Goal: Information Seeking & Learning: Learn about a topic

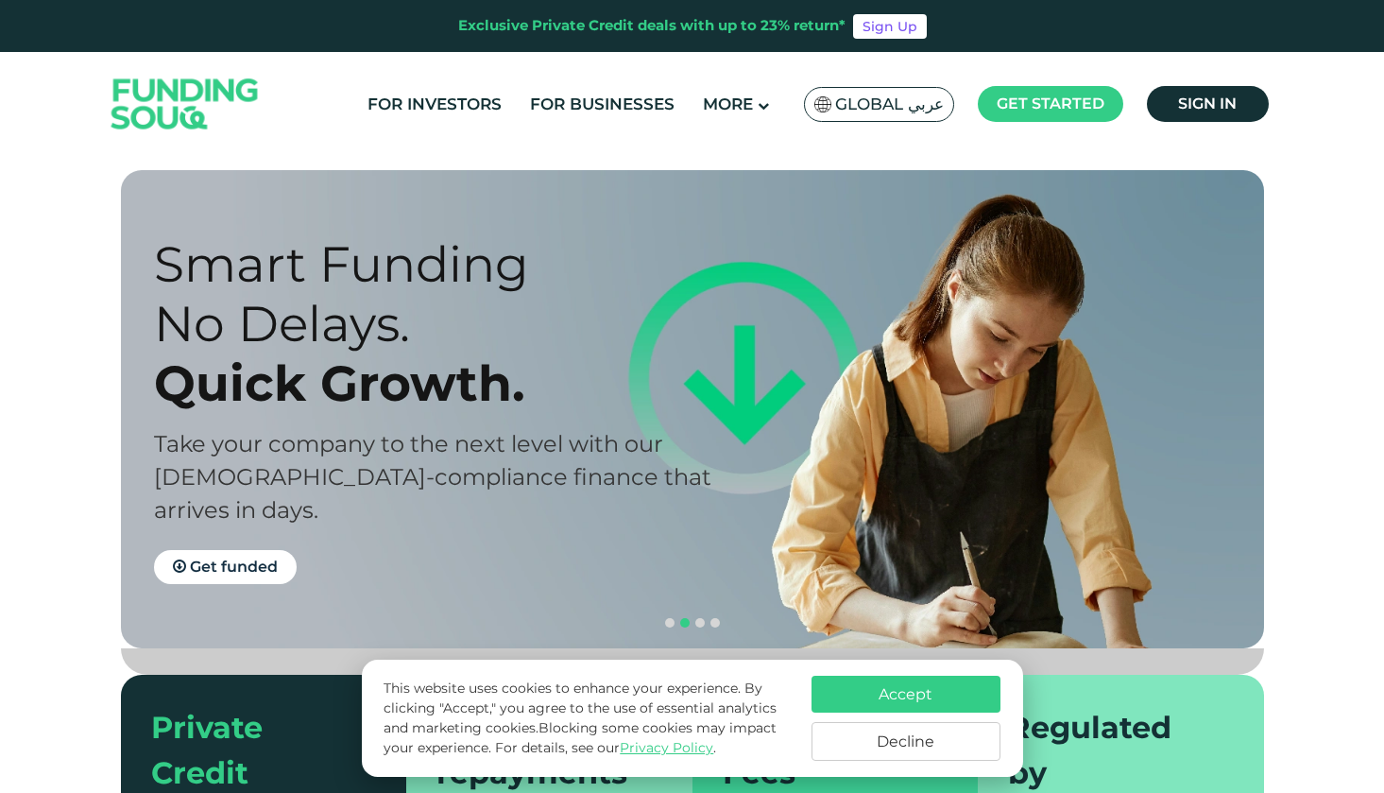
click at [896, 744] on button "Decline" at bounding box center [906, 741] width 189 height 39
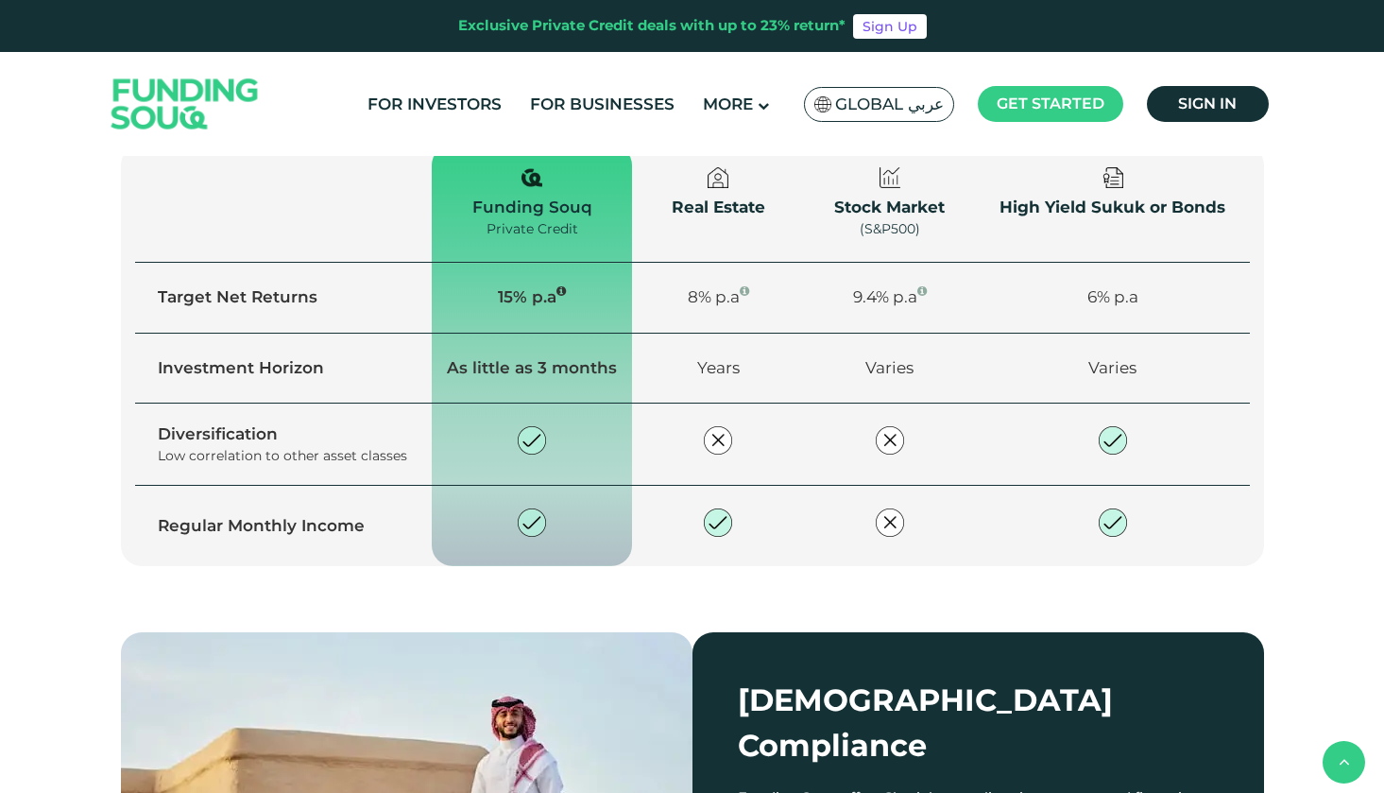
scroll to position [1358, 0]
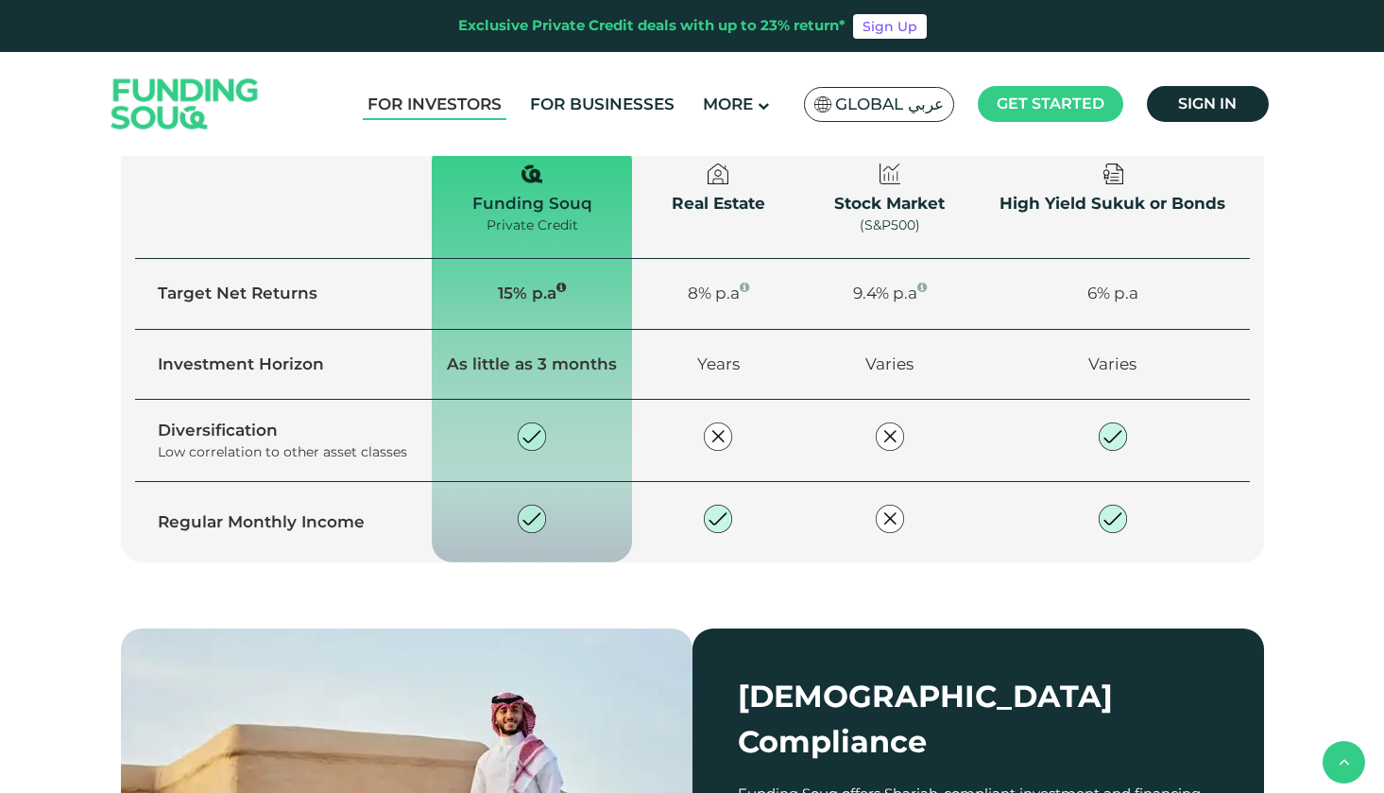
click at [462, 107] on link "For Investors" at bounding box center [435, 104] width 144 height 31
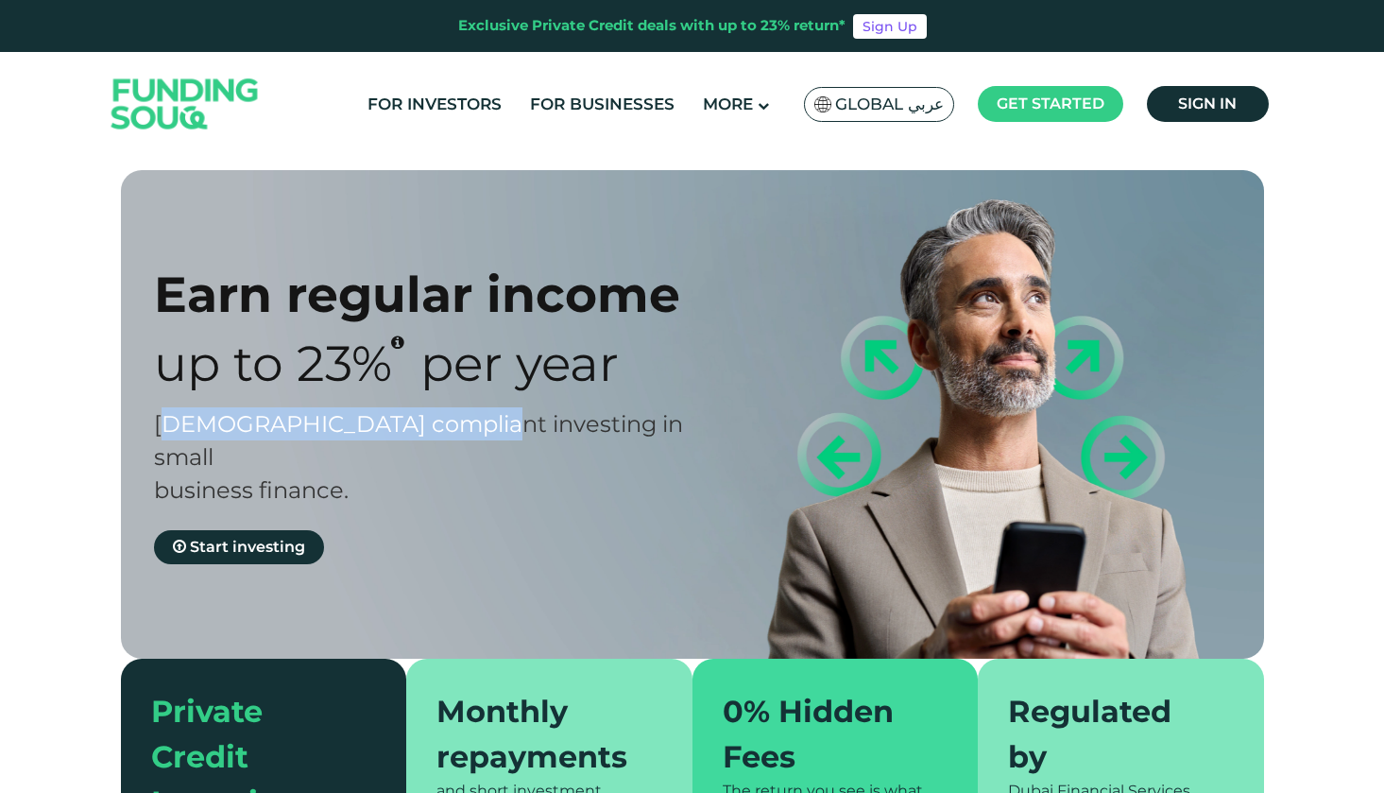
drag, startPoint x: 166, startPoint y: 418, endPoint x: 454, endPoint y: 421, distance: 288.2
click at [454, 421] on span "[DEMOGRAPHIC_DATA] compliant investing in small business finance." at bounding box center [418, 457] width 529 height 94
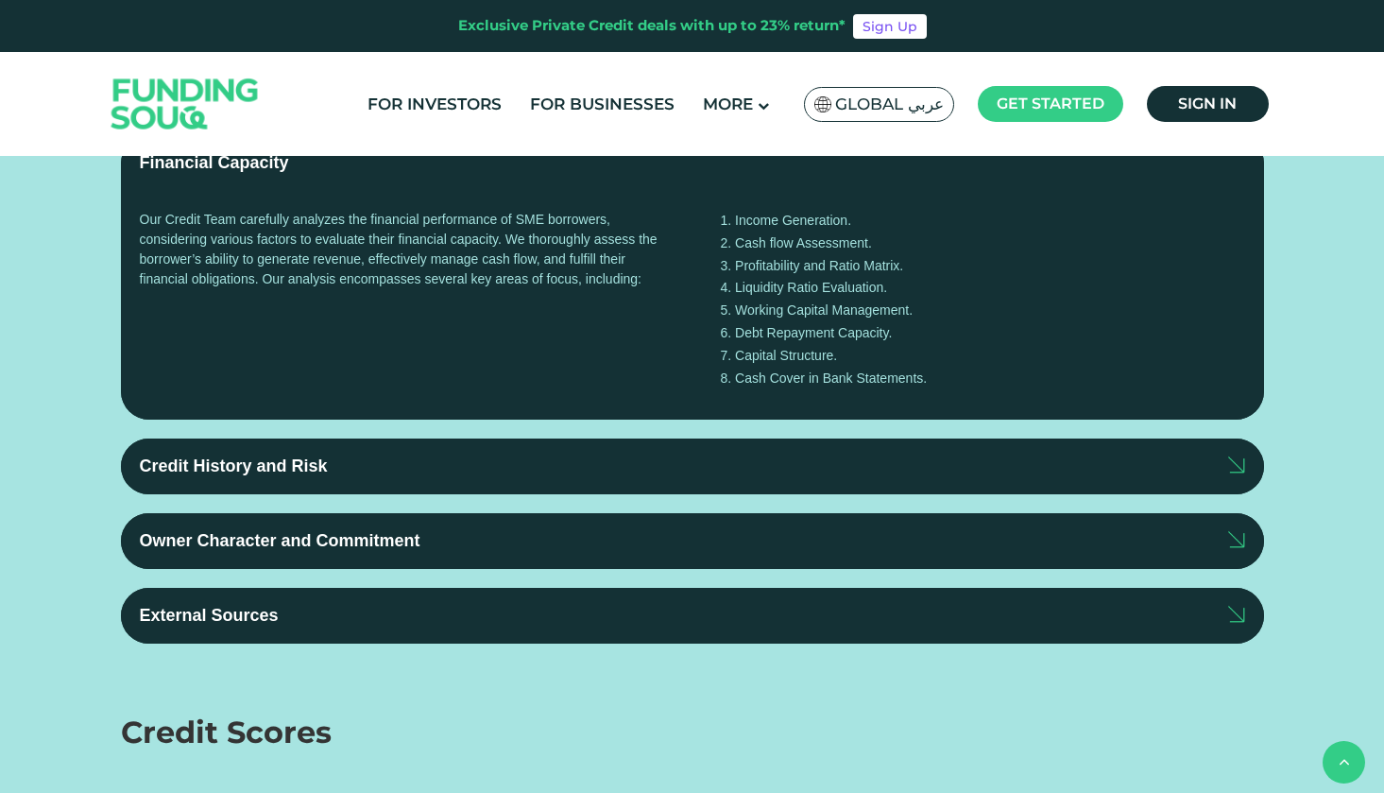
scroll to position [1977, 0]
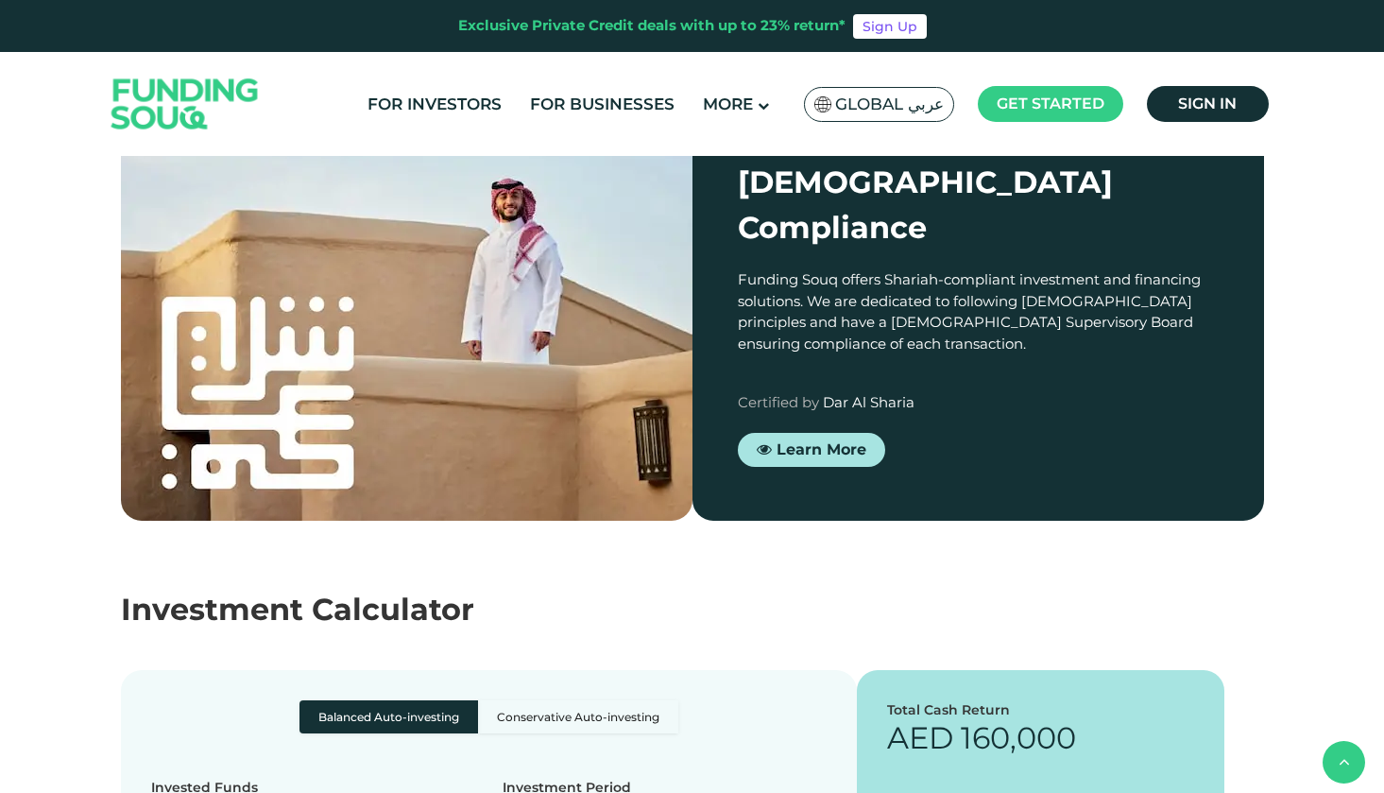
drag, startPoint x: 460, startPoint y: 401, endPoint x: 593, endPoint y: 401, distance: 133.2
drag, startPoint x: 448, startPoint y: 439, endPoint x: 588, endPoint y: 447, distance: 140.0
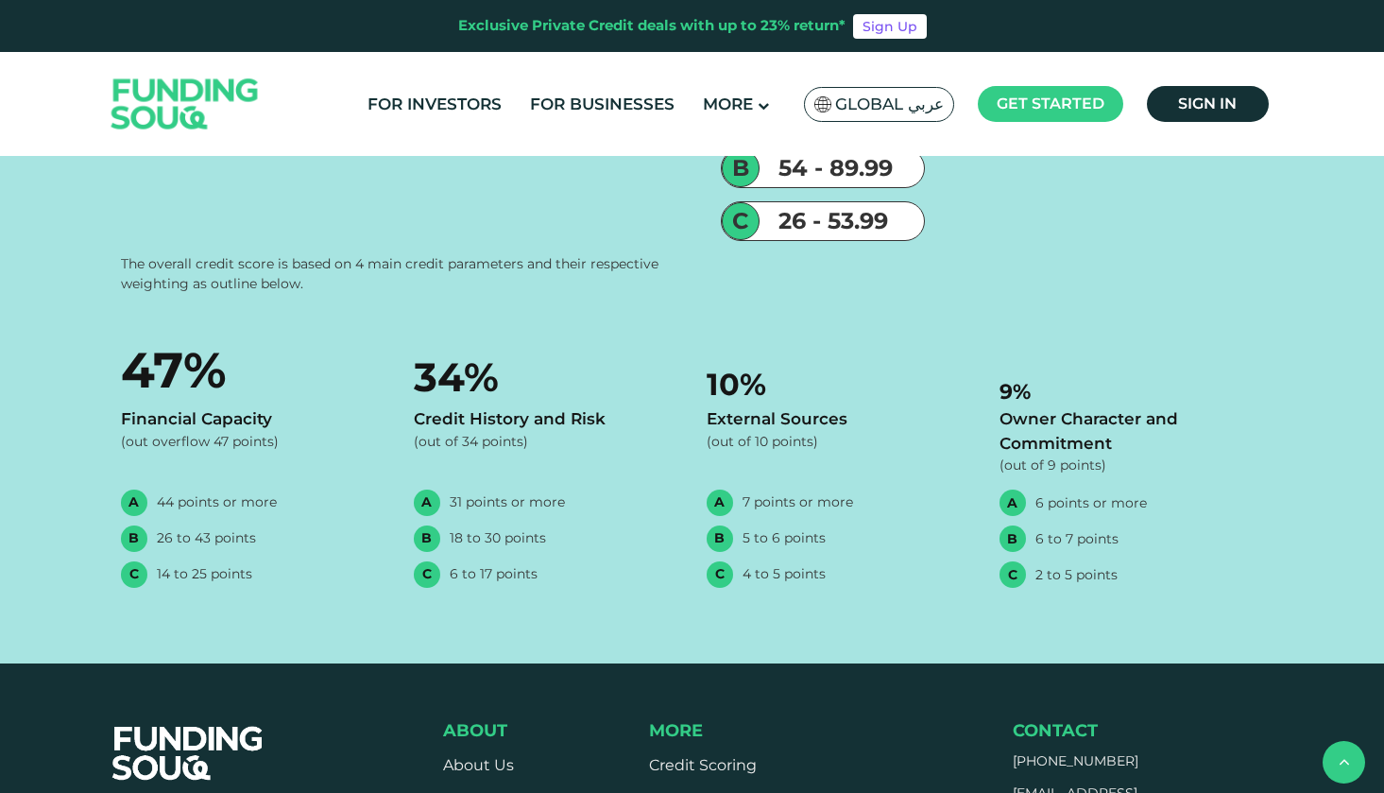
scroll to position [4473, 0]
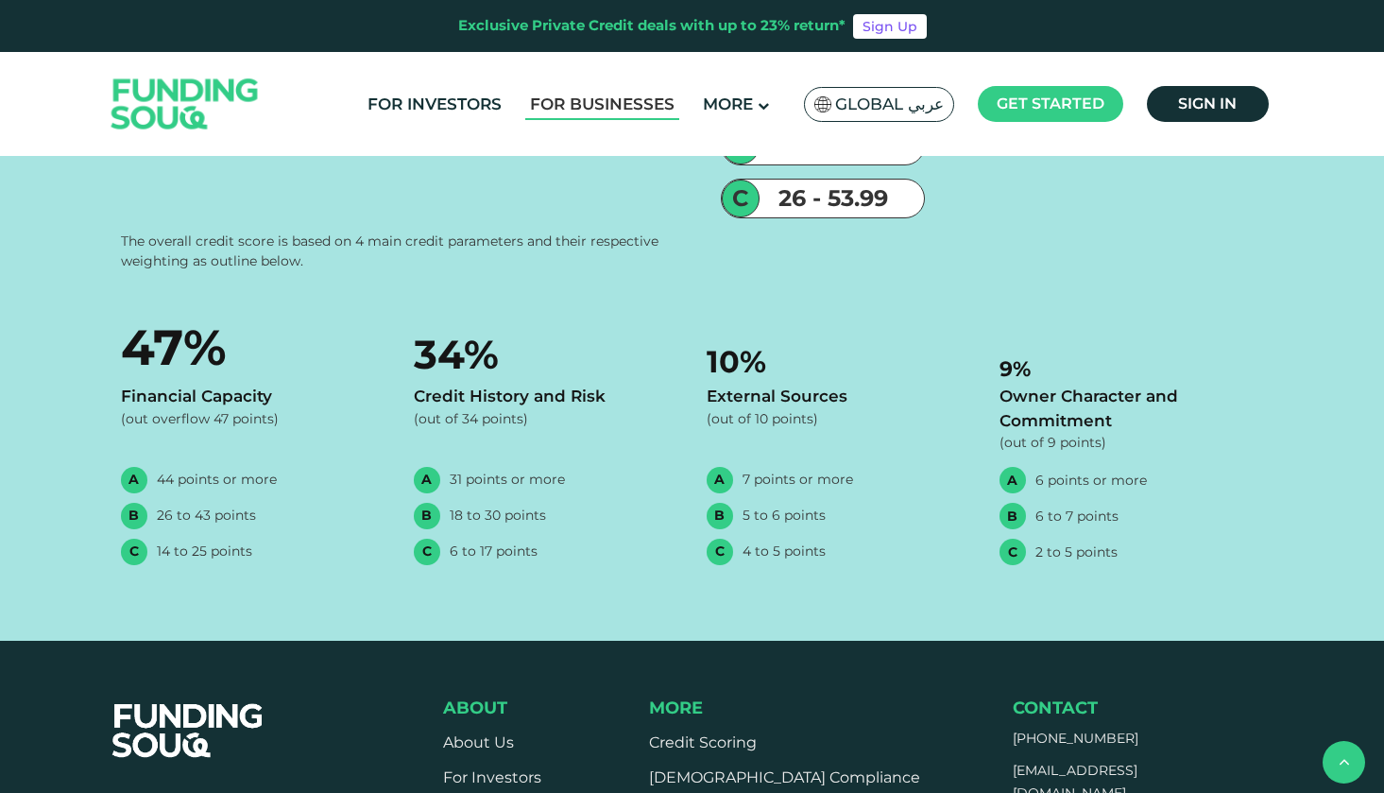
click at [591, 96] on link "For Businesses" at bounding box center [602, 104] width 154 height 31
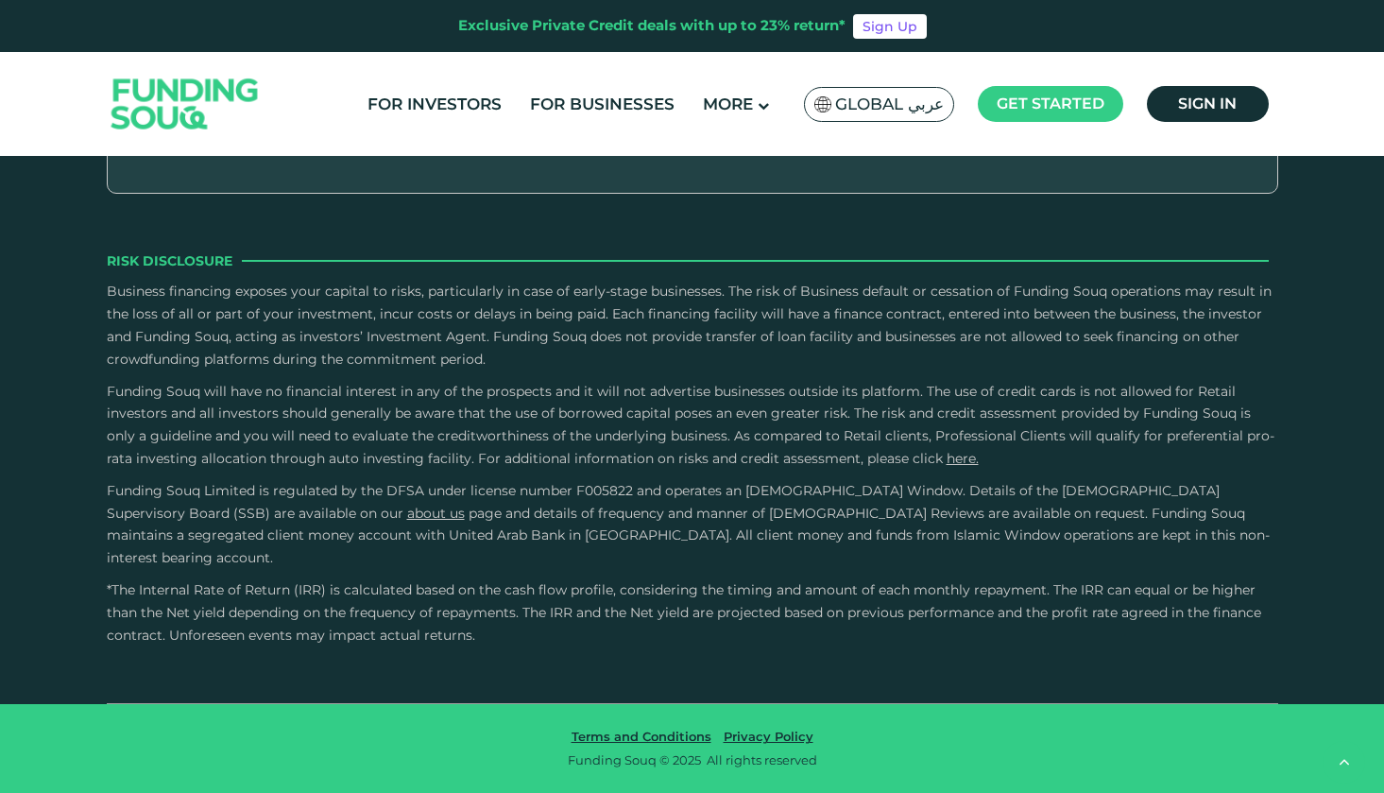
scroll to position [2678, 0]
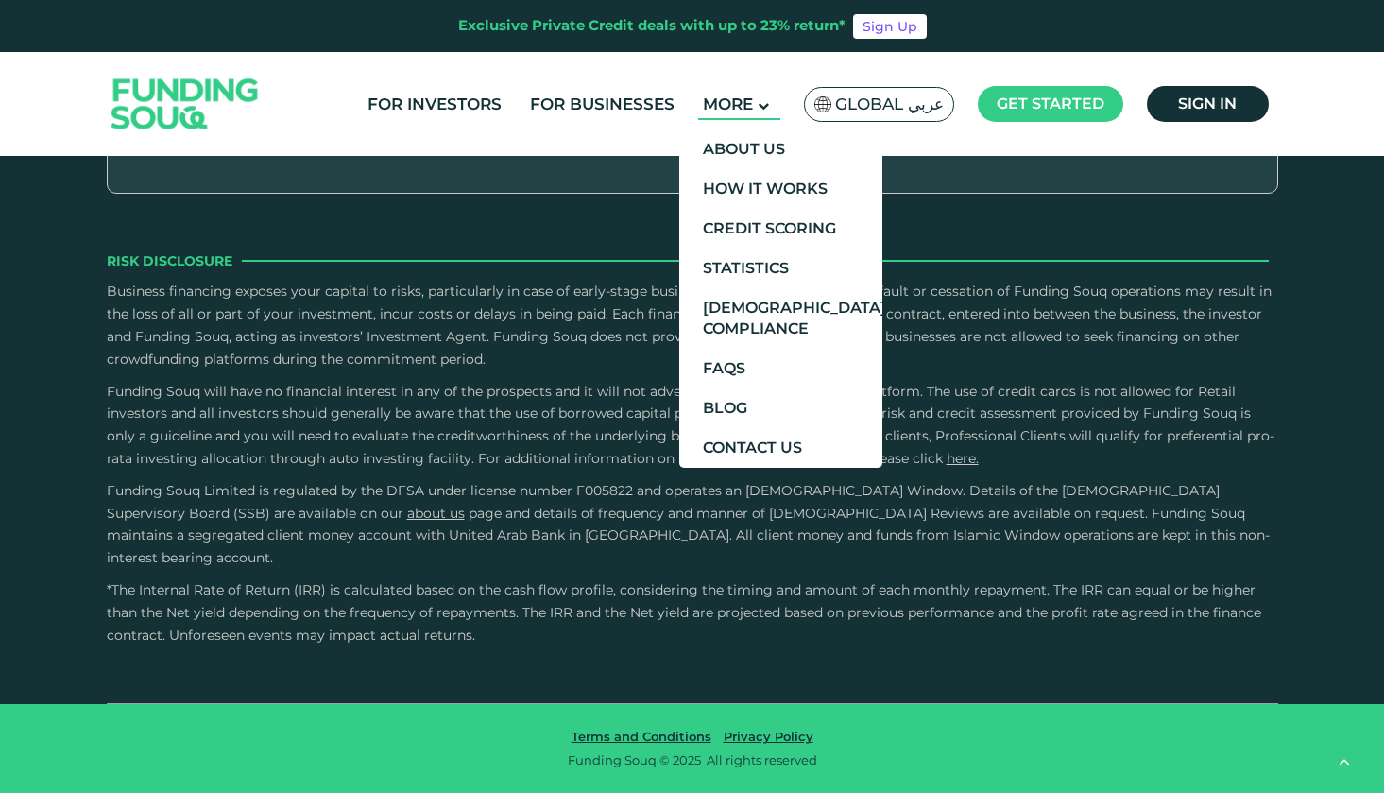
click at [769, 107] on icon at bounding box center [763, 105] width 11 height 11
